Goal: Task Accomplishment & Management: Use online tool/utility

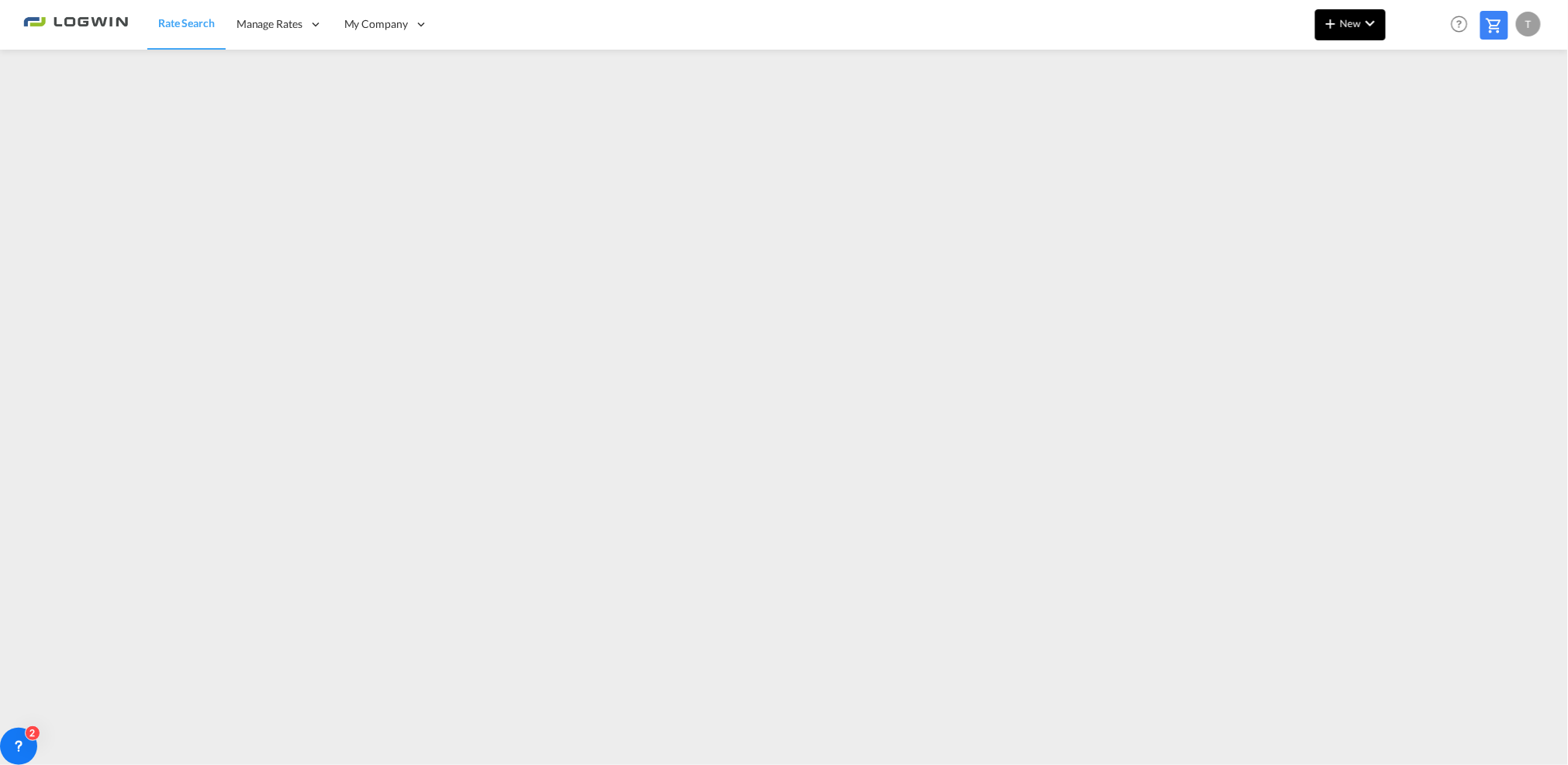
click at [1366, 22] on md-icon "icon-chevron-down" at bounding box center [1370, 23] width 18 height 18
click at [1423, 112] on span "Ratesheet" at bounding box center [1415, 116] width 18 height 31
click at [1334, 28] on md-icon "icon-plus 400-fg" at bounding box center [1330, 23] width 18 height 18
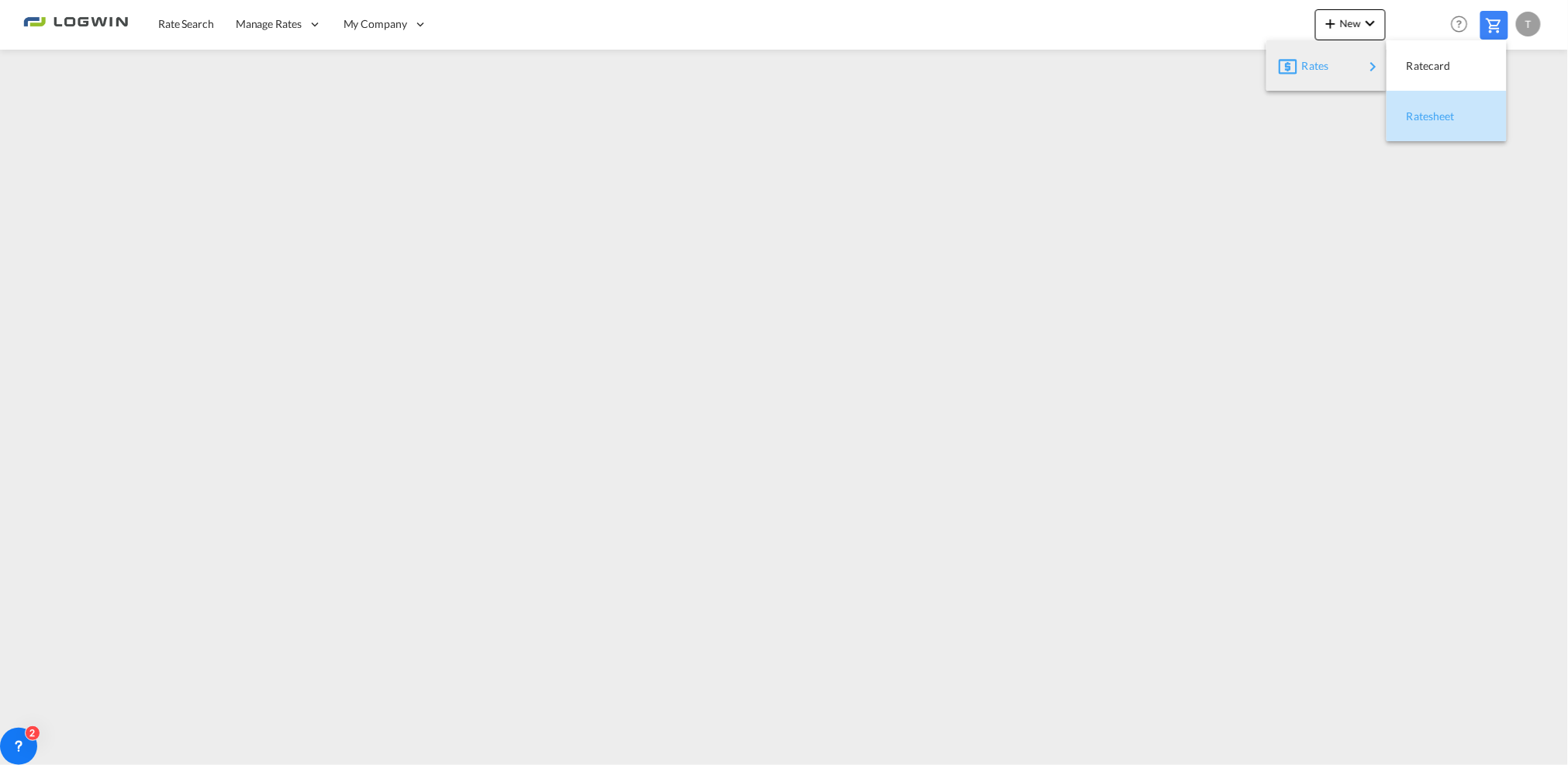
click at [1415, 109] on span "Ratesheet" at bounding box center [1415, 116] width 18 height 31
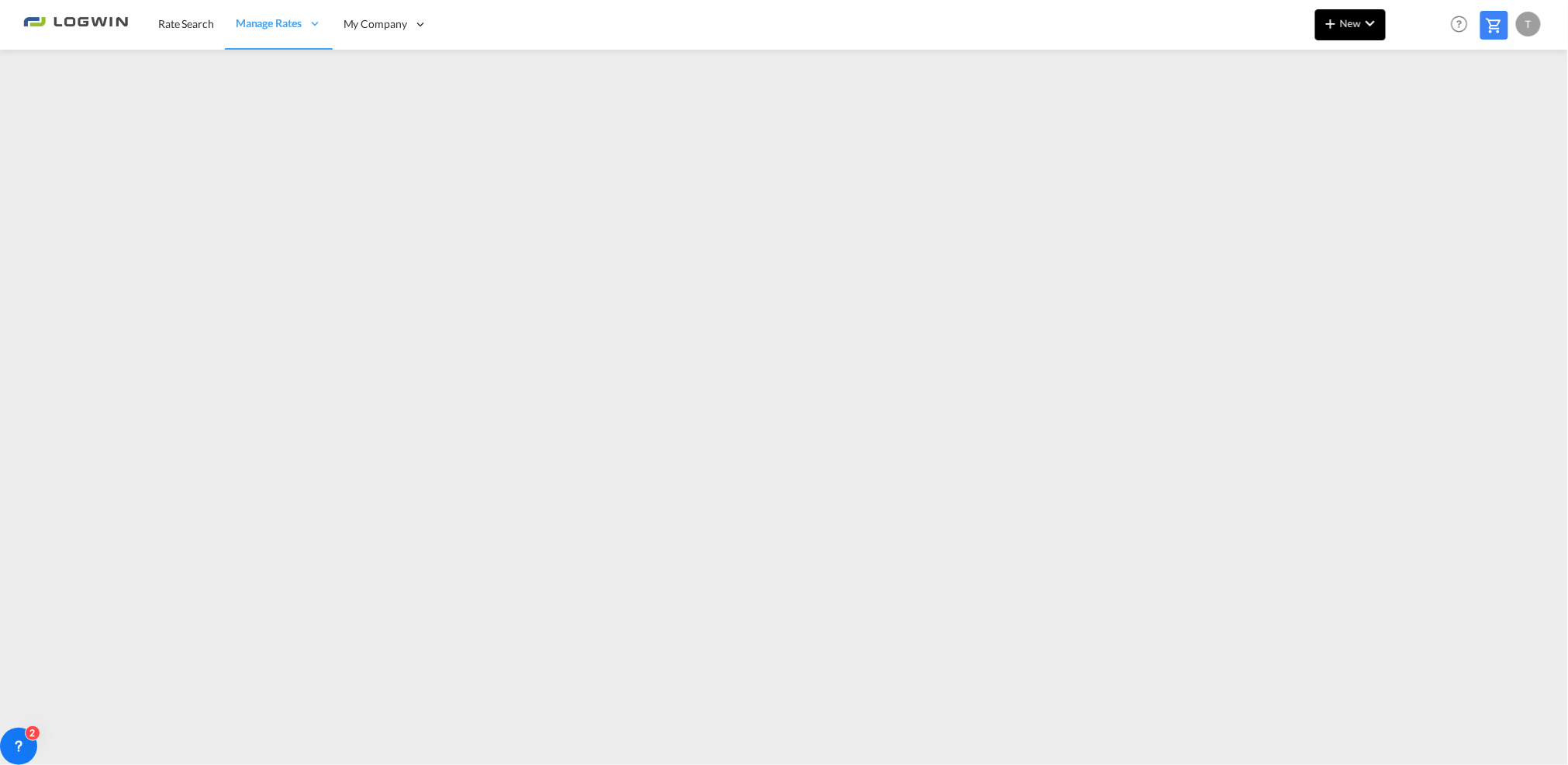
click at [1338, 28] on md-icon "icon-plus 400-fg" at bounding box center [1330, 23] width 18 height 18
click at [1405, 122] on div "Ratesheet" at bounding box center [1446, 116] width 96 height 39
